Goal: Task Accomplishment & Management: Use online tool/utility

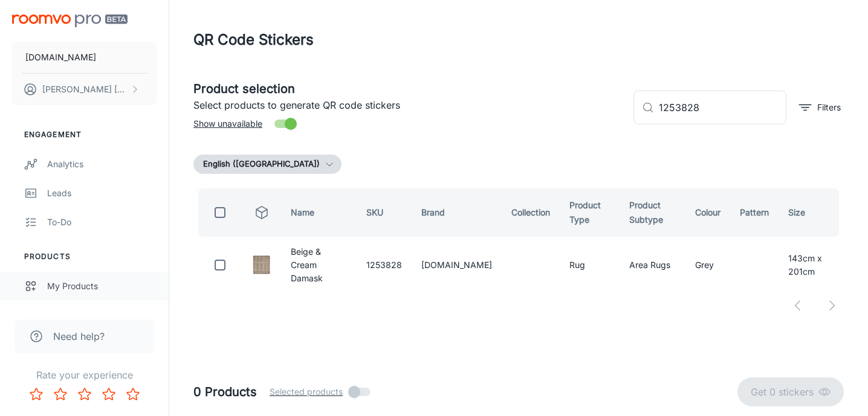
click at [68, 277] on link "My Products" at bounding box center [84, 286] width 169 height 29
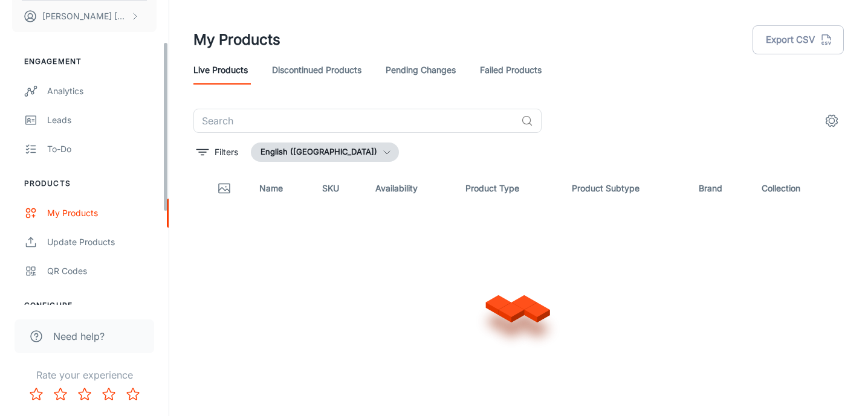
scroll to position [74, 0]
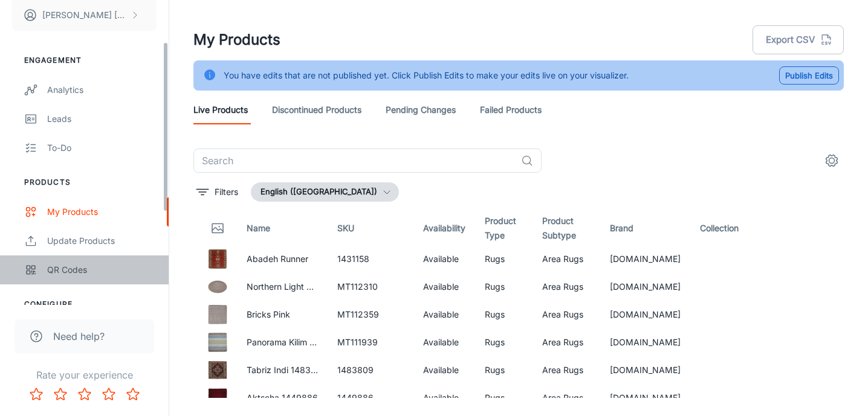
click at [68, 270] on div "QR Codes" at bounding box center [101, 269] width 109 height 13
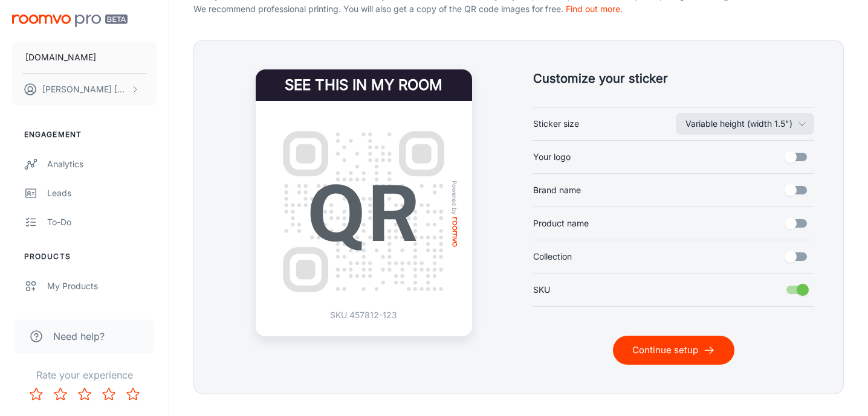
click at [677, 358] on button "Continue setup" at bounding box center [673, 350] width 121 height 29
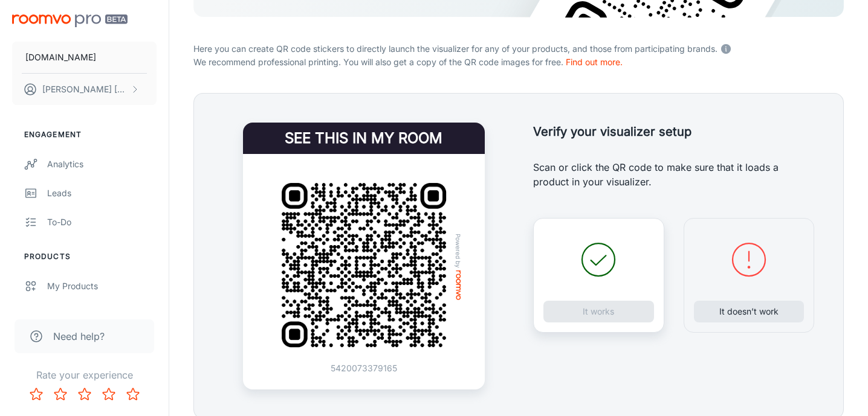
scroll to position [210, 0]
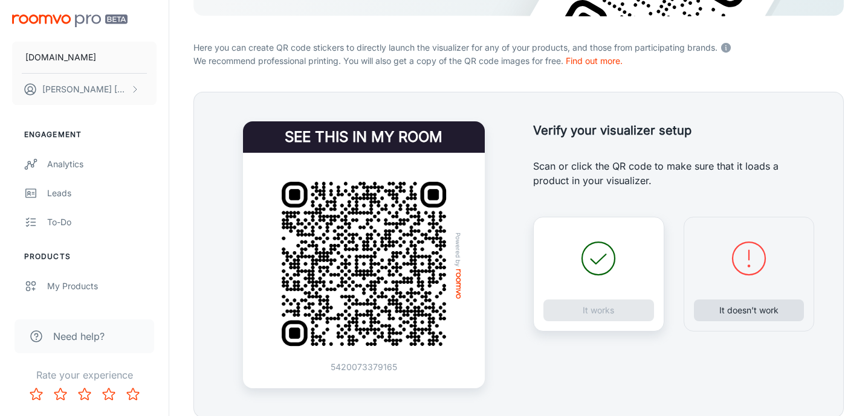
click at [721, 317] on button "It doesn’t work" at bounding box center [749, 311] width 111 height 22
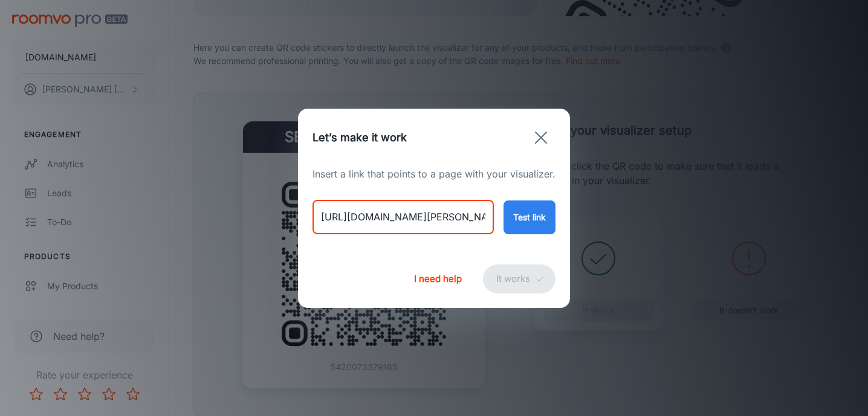
click at [390, 213] on input "[URL][DOMAIN_NAME][PERSON_NAME]" at bounding box center [402, 218] width 181 height 34
paste input "shangri-[PERSON_NAME]-mosaic?variant=46706552701234"
type input "[URL][DOMAIN_NAME][PERSON_NAME]"
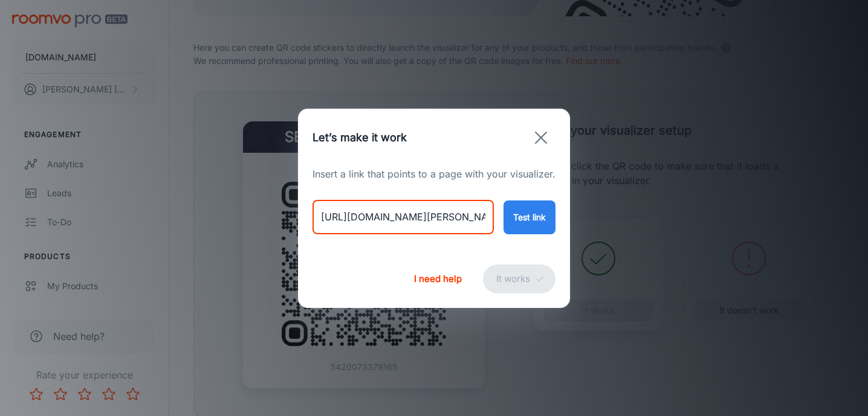
click at [534, 225] on button "Test link" at bounding box center [529, 218] width 52 height 34
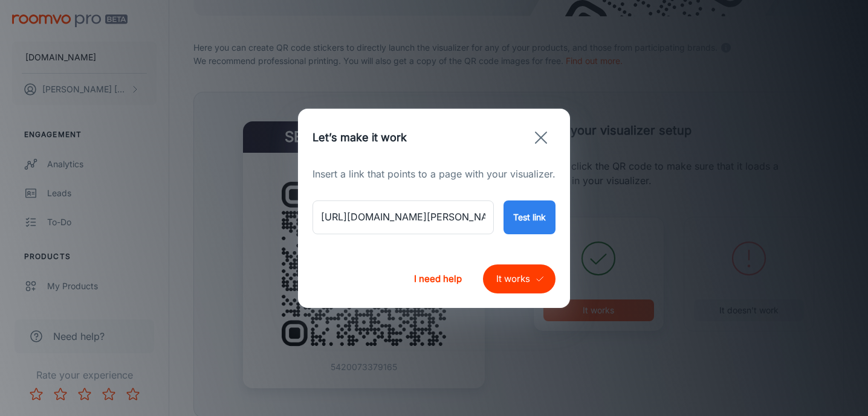
click at [506, 280] on button "It works" at bounding box center [519, 279] width 73 height 29
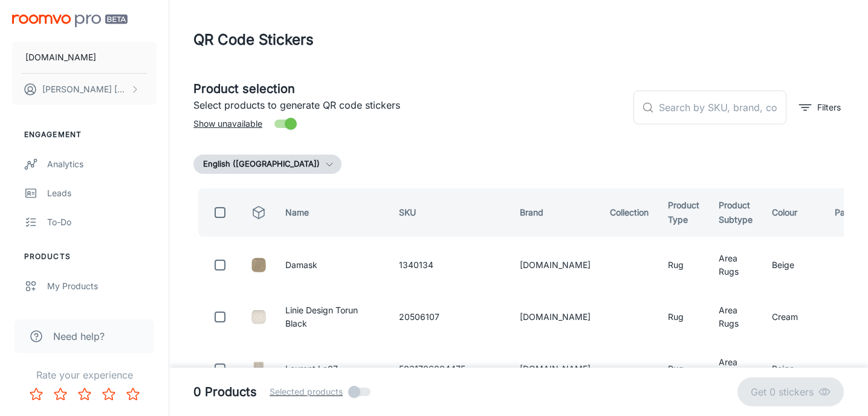
scroll to position [0, 0]
click at [687, 111] on input "text" at bounding box center [723, 108] width 128 height 34
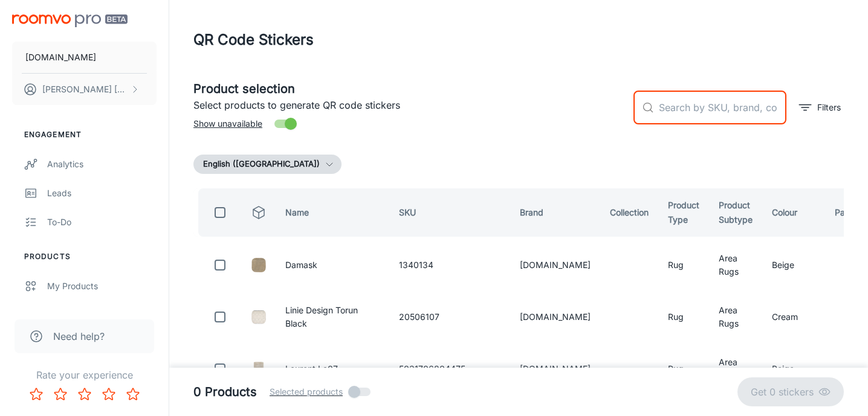
paste input "MT111170"
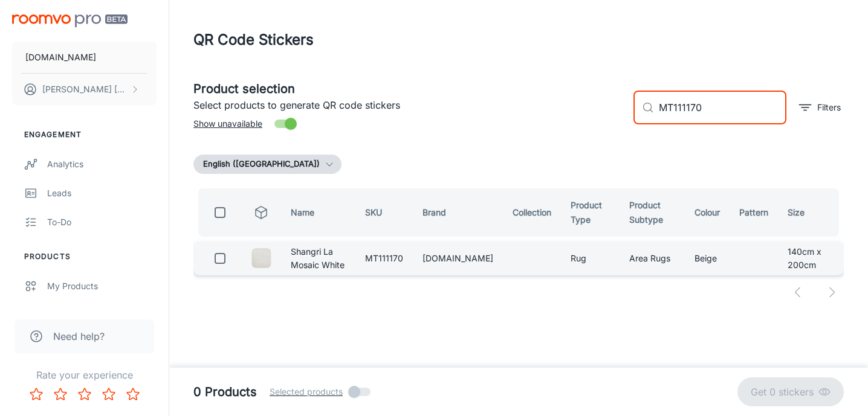
type input "MT111170"
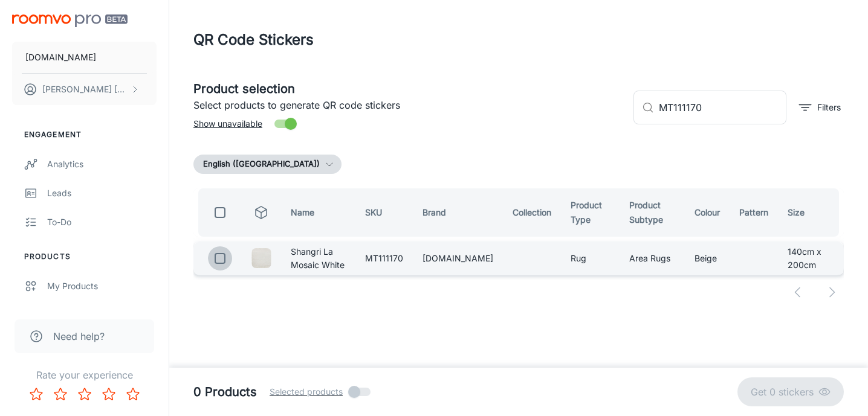
click at [220, 268] on input "checkbox" at bounding box center [220, 259] width 24 height 24
checkbox input "true"
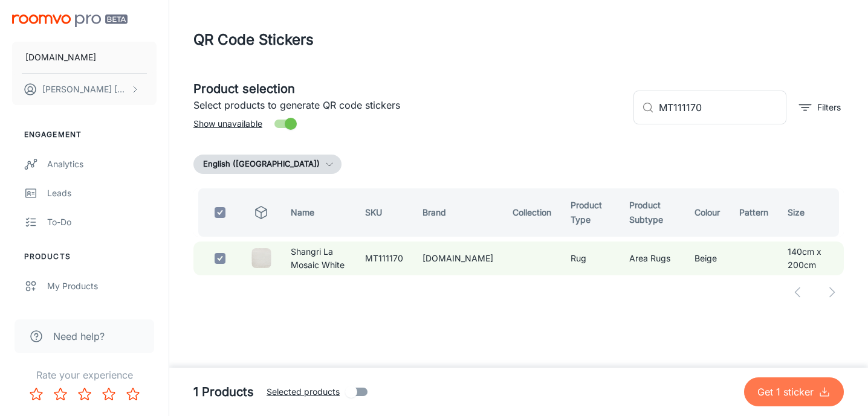
click at [820, 392] on icon "submit" at bounding box center [824, 392] width 12 height 12
checkbox input "false"
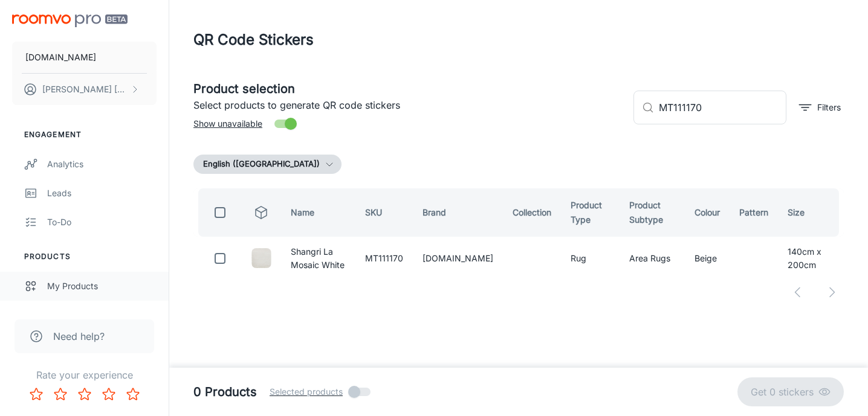
click at [79, 289] on div "My Products" at bounding box center [101, 286] width 109 height 13
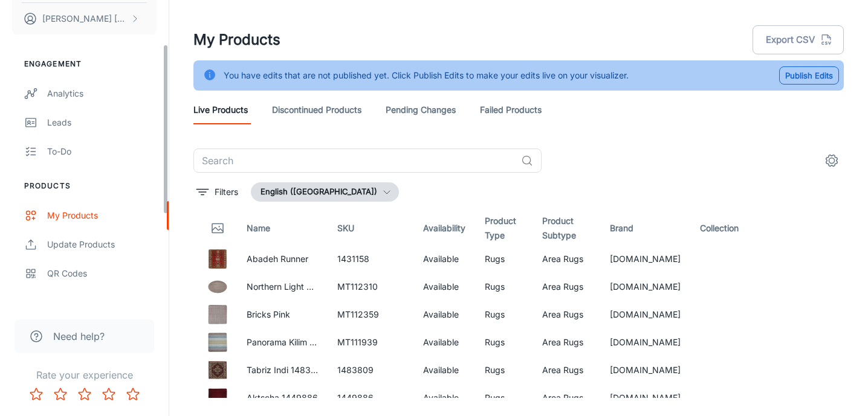
scroll to position [80, 0]
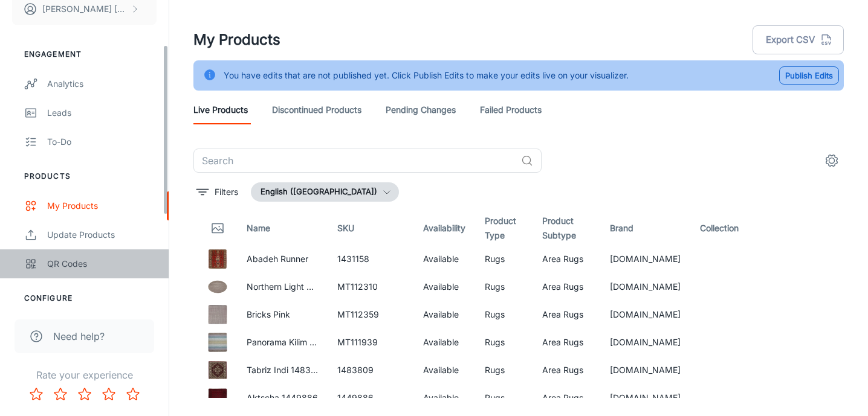
click at [74, 260] on div "QR Codes" at bounding box center [101, 263] width 109 height 13
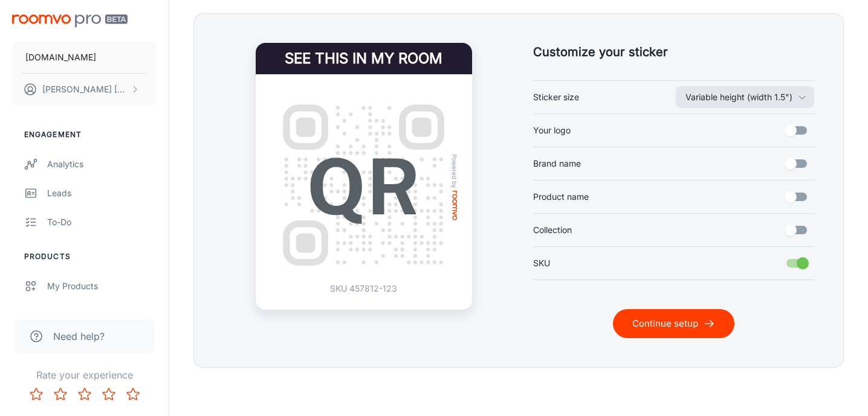
click at [667, 315] on button "Continue setup" at bounding box center [673, 323] width 121 height 29
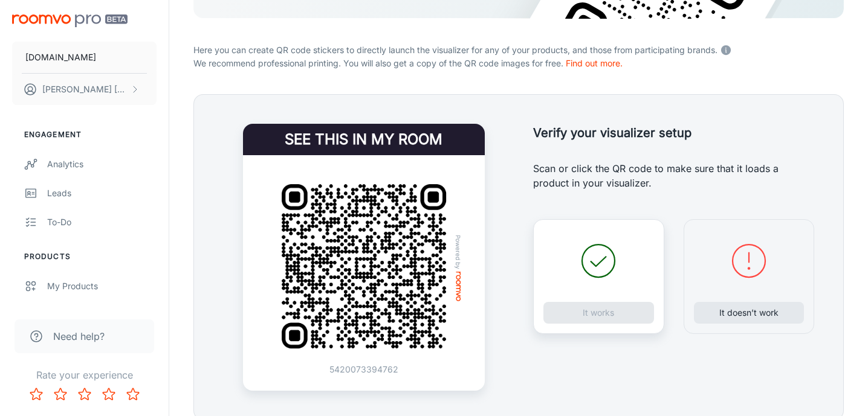
scroll to position [226, 0]
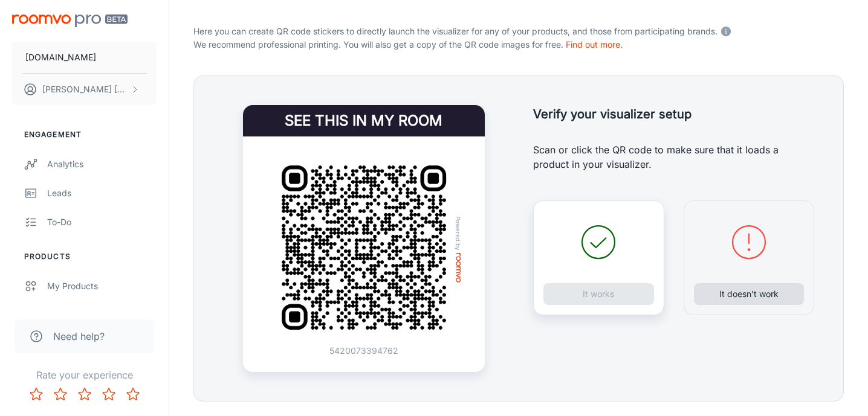
click at [726, 298] on button "It doesn’t work" at bounding box center [749, 294] width 111 height 22
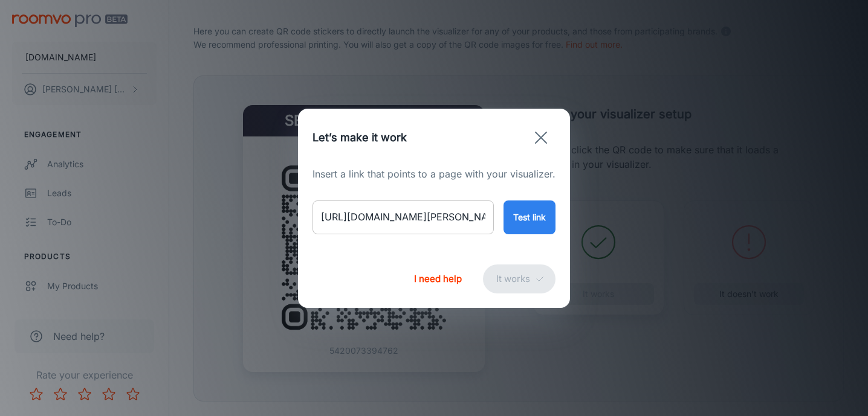
click at [413, 223] on input "[URL][DOMAIN_NAME][PERSON_NAME]" at bounding box center [402, 218] width 181 height 34
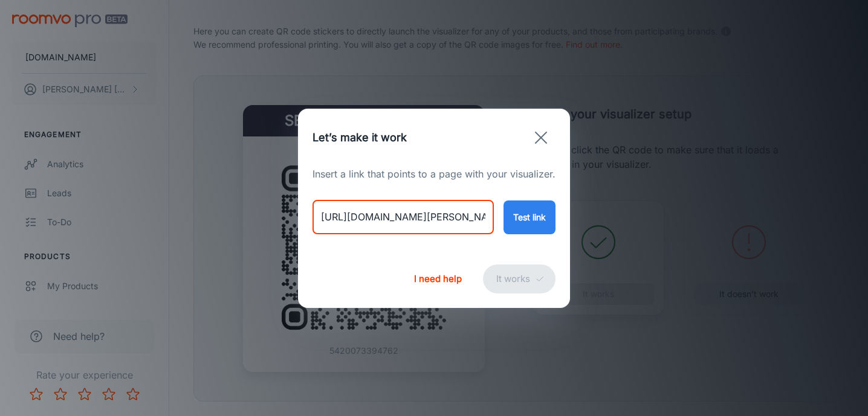
click at [413, 223] on input "[URL][DOMAIN_NAME][PERSON_NAME]" at bounding box center [402, 218] width 181 height 34
paste input "element-[PERSON_NAME]-grey-green-87704?variant=49265524179250"
type input "[URL][DOMAIN_NAME][PERSON_NAME]"
click at [540, 210] on button "Test link" at bounding box center [529, 218] width 52 height 34
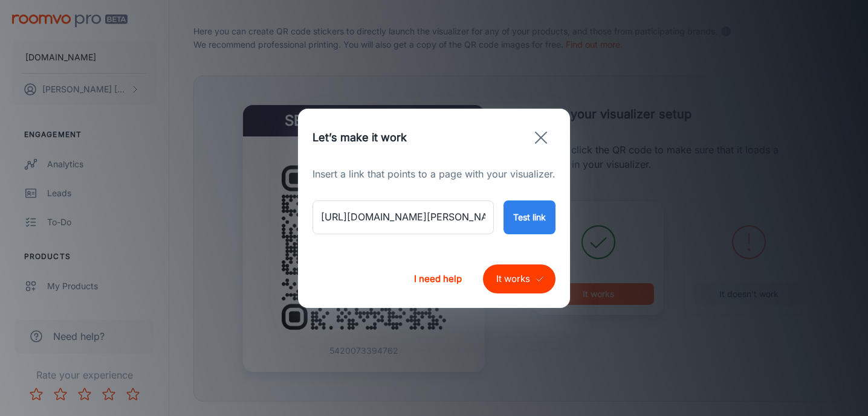
click at [526, 279] on button "It works" at bounding box center [519, 279] width 73 height 29
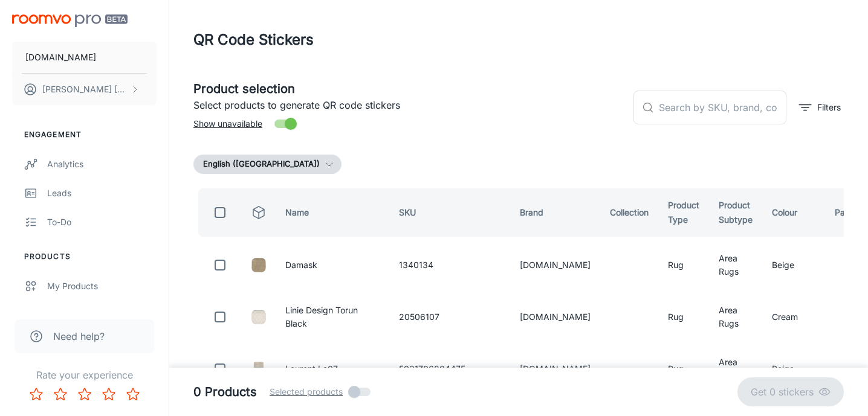
scroll to position [0, 0]
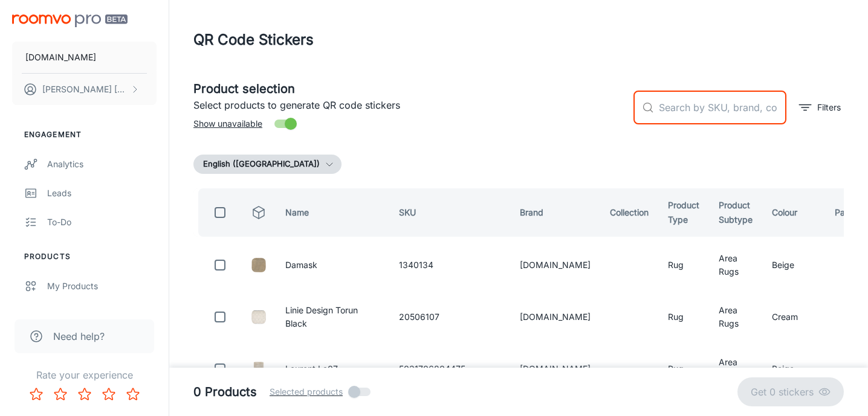
click at [679, 106] on input "text" at bounding box center [723, 108] width 128 height 34
paste input "87704140165"
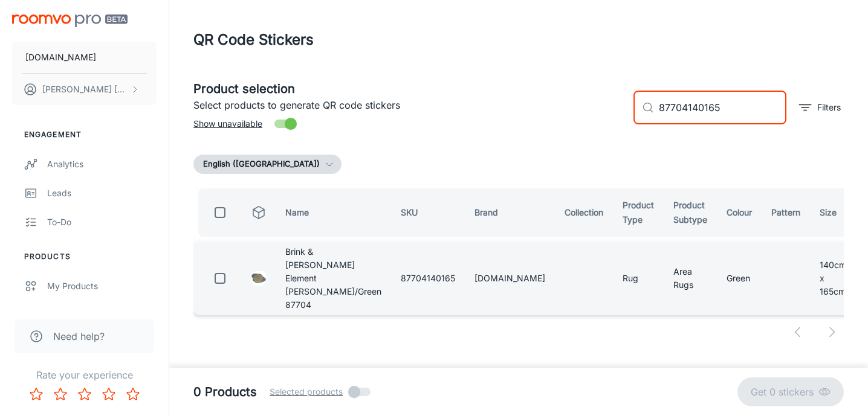
type input "87704140165"
click at [216, 267] on input "checkbox" at bounding box center [220, 279] width 24 height 24
checkbox input "true"
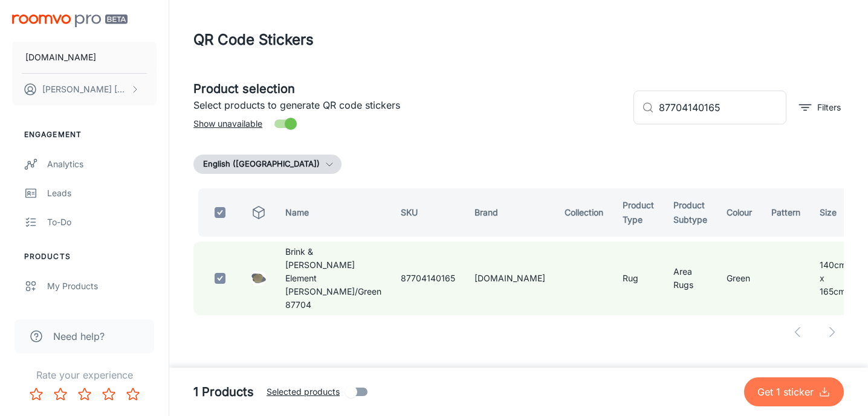
click at [812, 392] on p "Get 1 sticker" at bounding box center [787, 392] width 61 height 15
checkbox input "false"
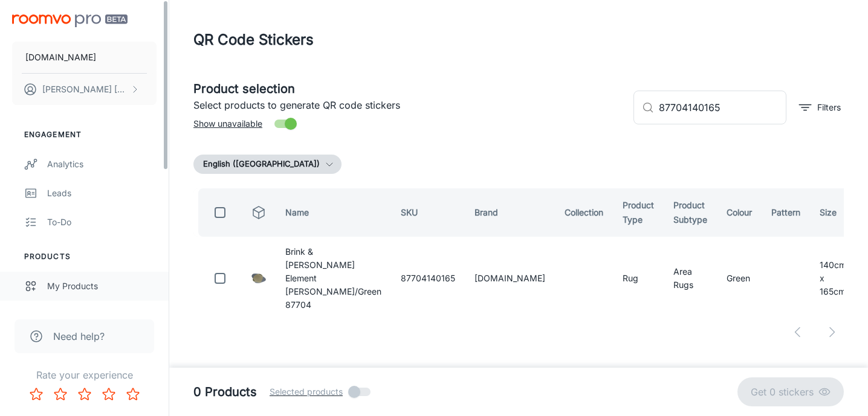
click at [79, 283] on div "My Products" at bounding box center [101, 286] width 109 height 13
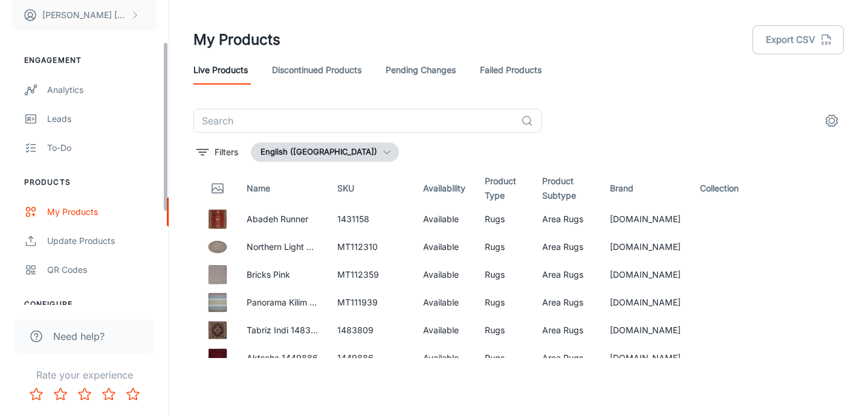
scroll to position [75, 0]
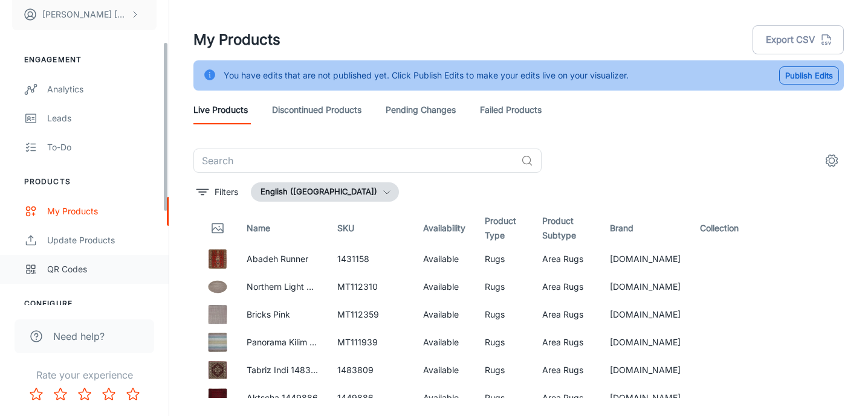
click at [72, 265] on div "QR Codes" at bounding box center [101, 269] width 109 height 13
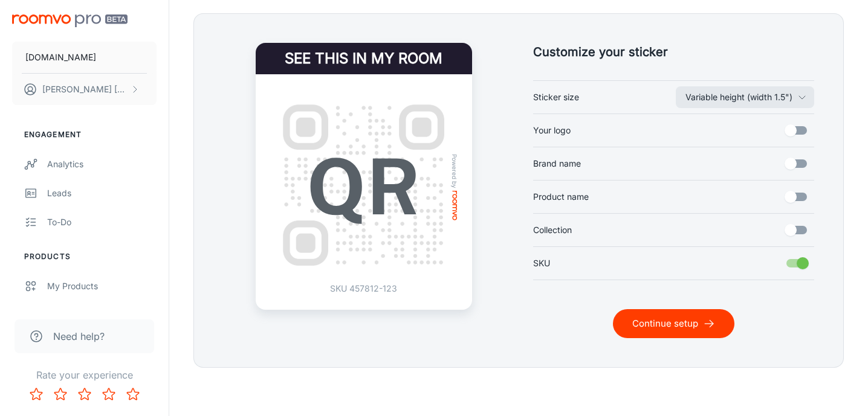
click at [662, 326] on button "Continue setup" at bounding box center [673, 323] width 121 height 29
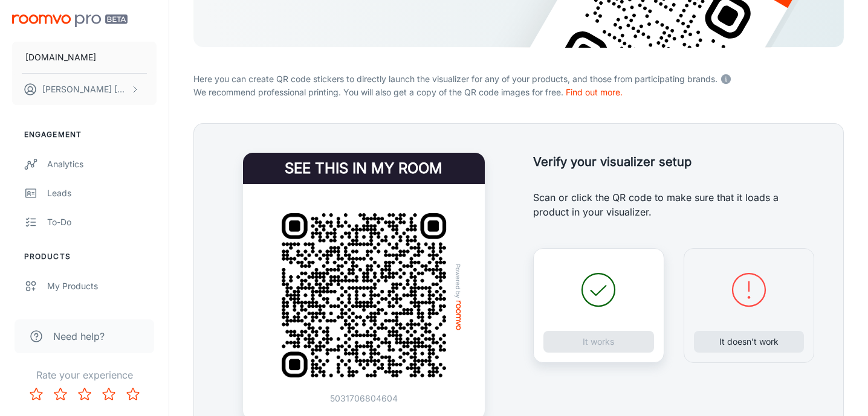
scroll to position [196, 0]
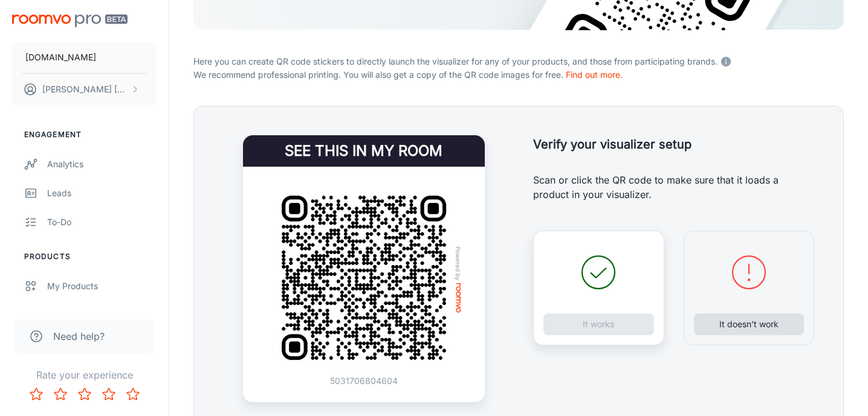
click at [737, 328] on button "It doesn’t work" at bounding box center [749, 325] width 111 height 22
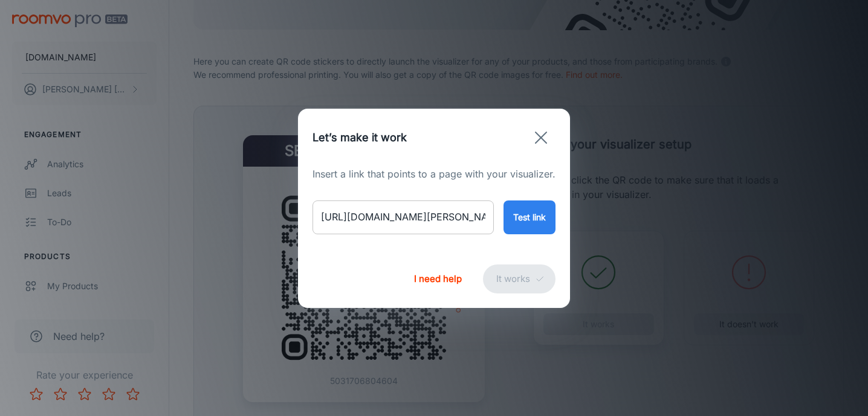
click at [427, 224] on input "[URL][DOMAIN_NAME][PERSON_NAME]" at bounding box center [402, 218] width 181 height 34
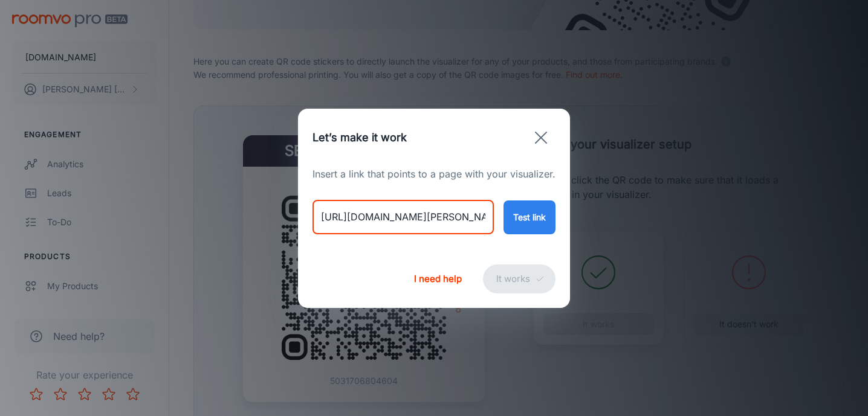
click at [427, 224] on input "[URL][DOMAIN_NAME][PERSON_NAME]" at bounding box center [402, 218] width 181 height 34
paste input "element-arp-natural-87601?variant=49265524244786"
type input "[URL][DOMAIN_NAME]"
click at [511, 208] on button "Test link" at bounding box center [529, 218] width 52 height 34
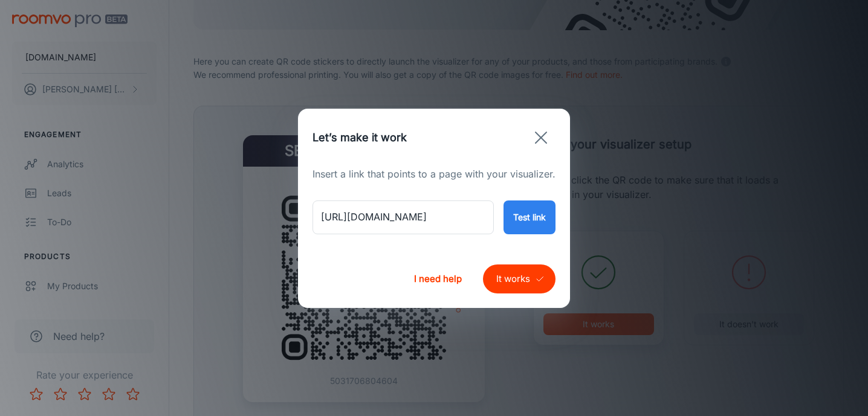
click at [503, 272] on button "It works" at bounding box center [519, 279] width 73 height 29
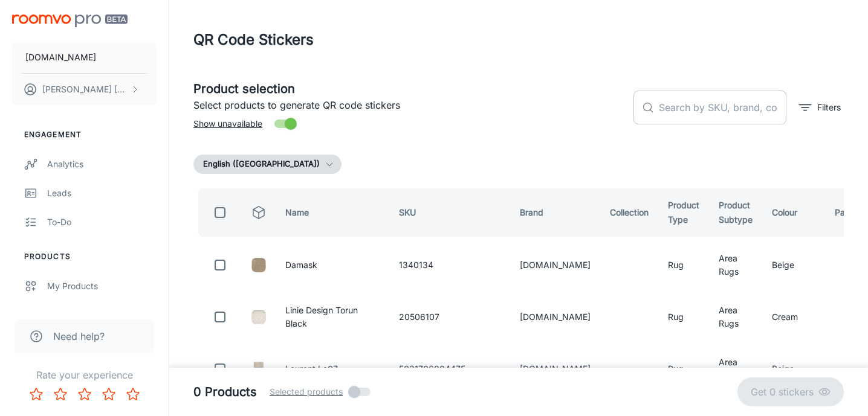
scroll to position [0, 0]
click at [685, 105] on input "text" at bounding box center [723, 108] width 128 height 34
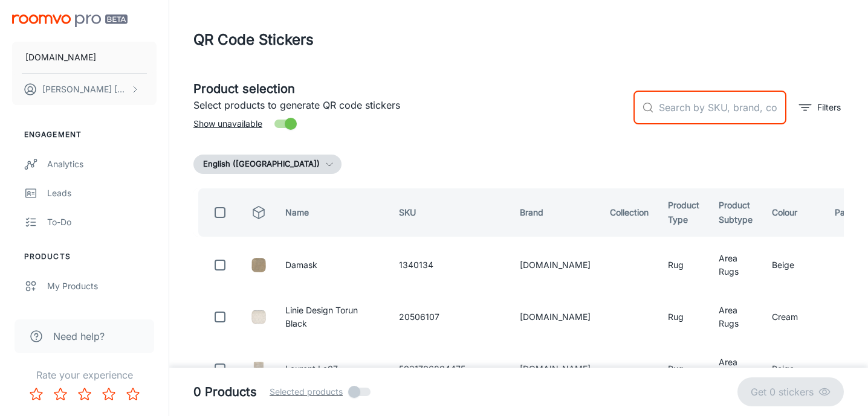
paste input "87601160175"
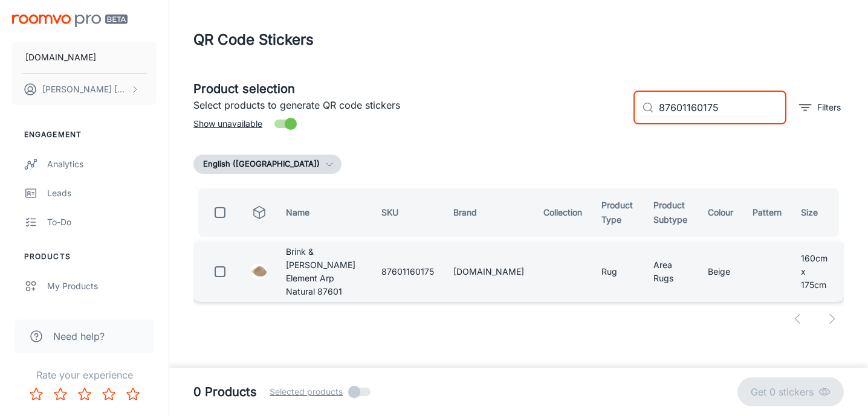
type input "87601160175"
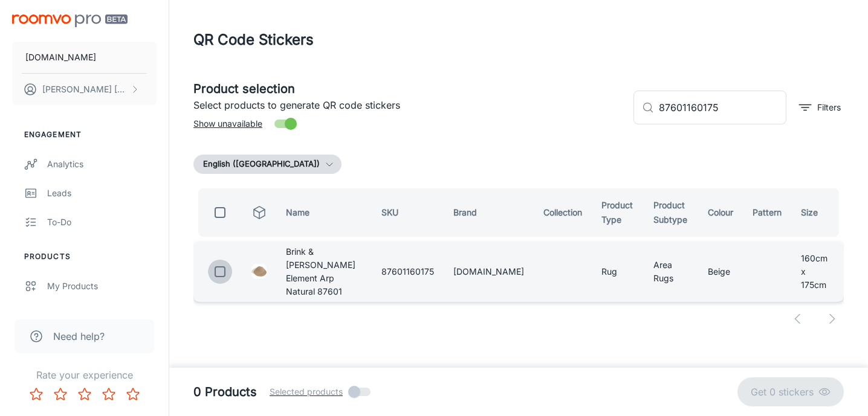
click at [221, 265] on input "checkbox" at bounding box center [220, 272] width 24 height 24
checkbox input "true"
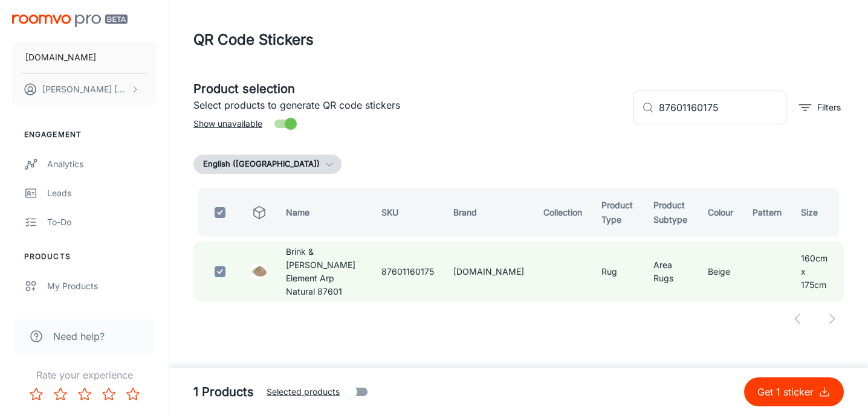
click at [788, 389] on p "Get 1 sticker" at bounding box center [787, 392] width 61 height 15
checkbox input "false"
